Goal: Find specific page/section: Find specific page/section

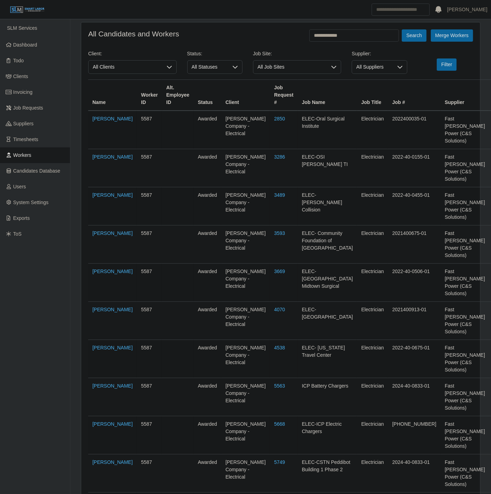
click at [103, 62] on span "All Clients" at bounding box center [125, 67] width 74 height 13
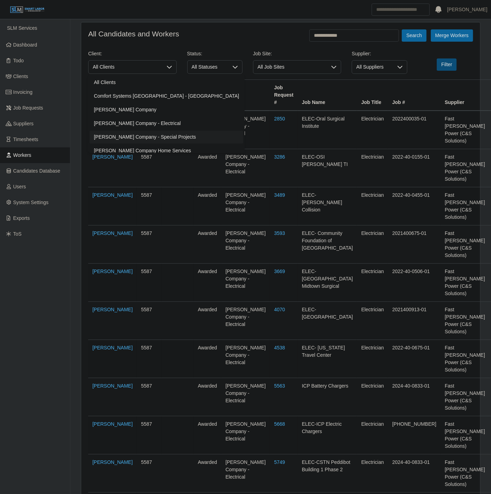
drag, startPoint x: 130, startPoint y: 133, endPoint x: 456, endPoint y: 62, distance: 332.9
click at [131, 133] on span "[PERSON_NAME] Company - Special Projects" at bounding box center [145, 136] width 102 height 7
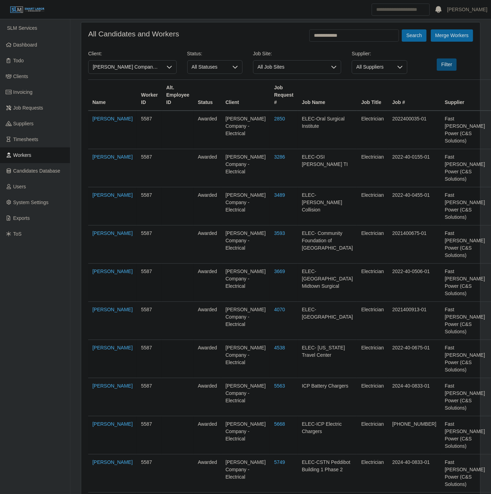
click at [456, 62] on button "Filter" at bounding box center [447, 64] width 20 height 12
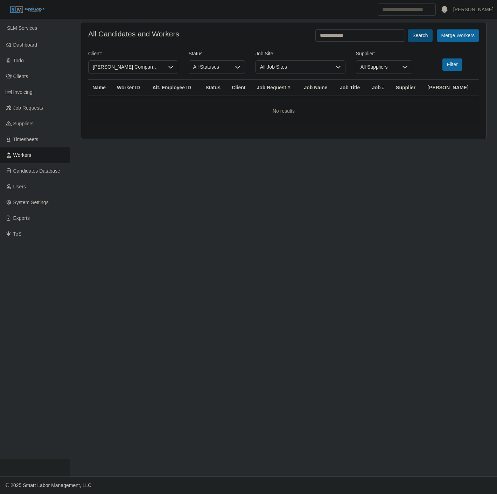
click at [424, 35] on button "Search" at bounding box center [419, 35] width 24 height 12
click at [445, 67] on button "Filter" at bounding box center [452, 64] width 20 height 12
click at [148, 65] on span "[PERSON_NAME] Company - Special Projects" at bounding box center [125, 67] width 75 height 13
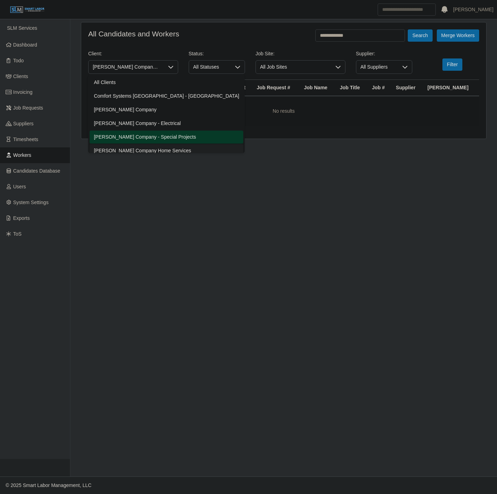
scroll to position [4, 0]
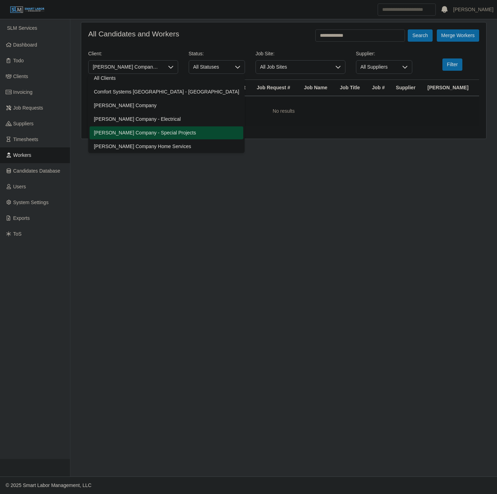
click at [144, 136] on span "[PERSON_NAME] Company - Special Projects" at bounding box center [145, 132] width 102 height 7
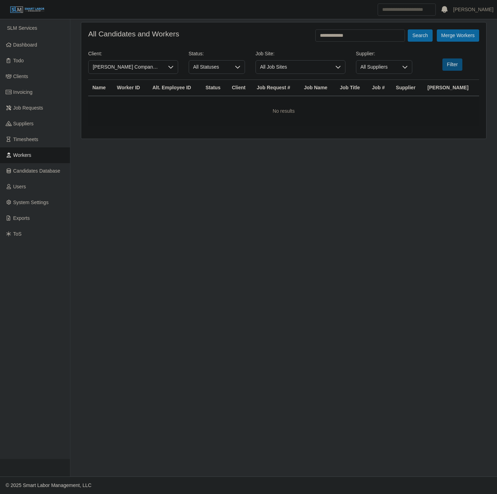
click at [448, 65] on button "Filter" at bounding box center [452, 64] width 20 height 12
drag, startPoint x: 17, startPoint y: 52, endPoint x: 28, endPoint y: 45, distance: 12.2
click at [18, 52] on link "Dashboard" at bounding box center [35, 45] width 70 height 16
